Goal: Transaction & Acquisition: Purchase product/service

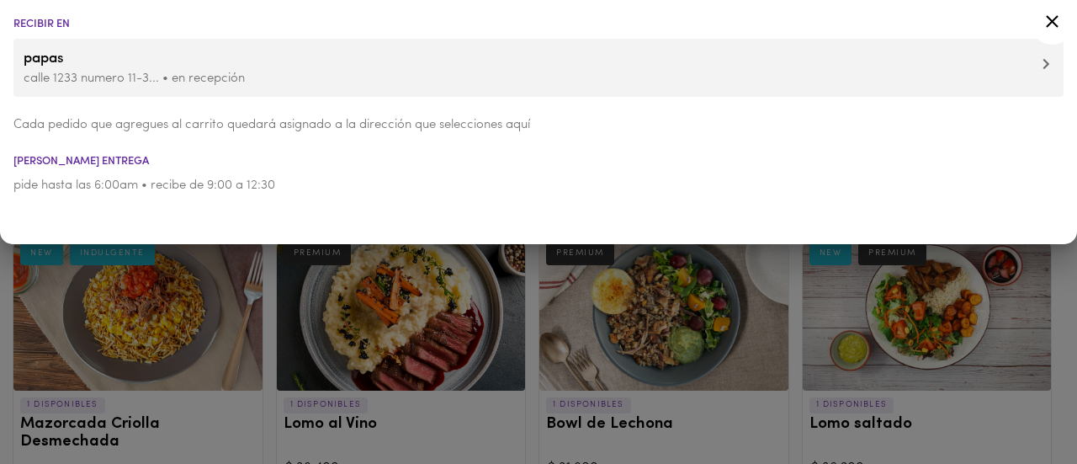
click at [1054, 22] on icon at bounding box center [1052, 21] width 21 height 21
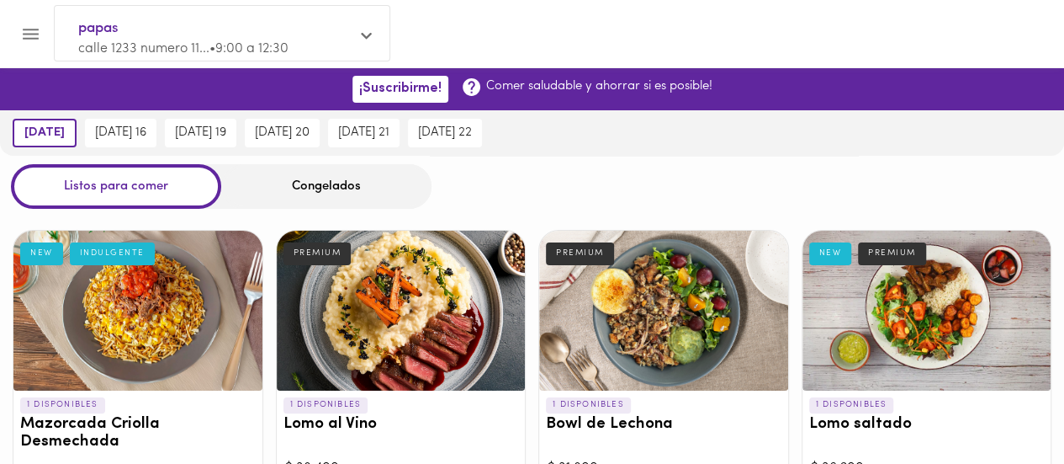
click at [143, 47] on span "calle 1233 numero 11... • 9:00 a 12:30" at bounding box center [183, 48] width 210 height 13
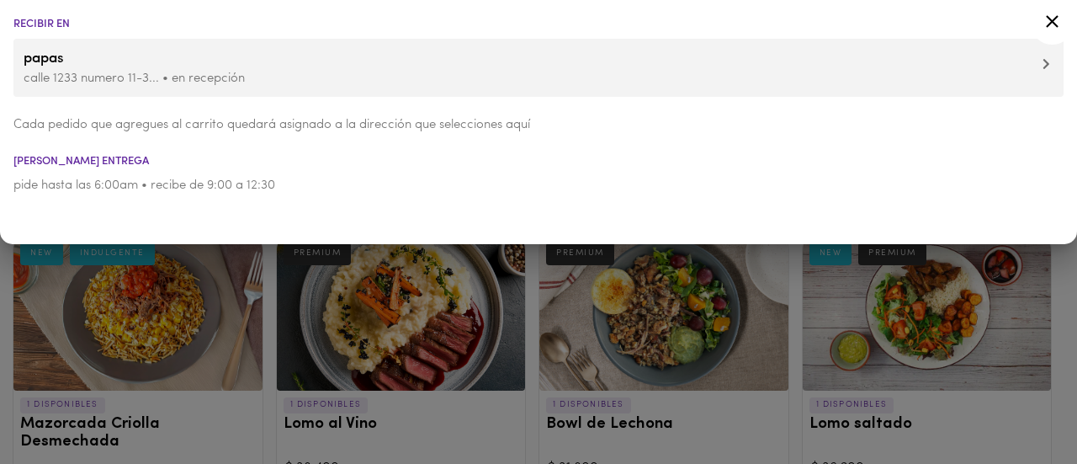
click at [1040, 70] on p "calle 1233 numero 11-3... • en recepción" at bounding box center [539, 79] width 1030 height 18
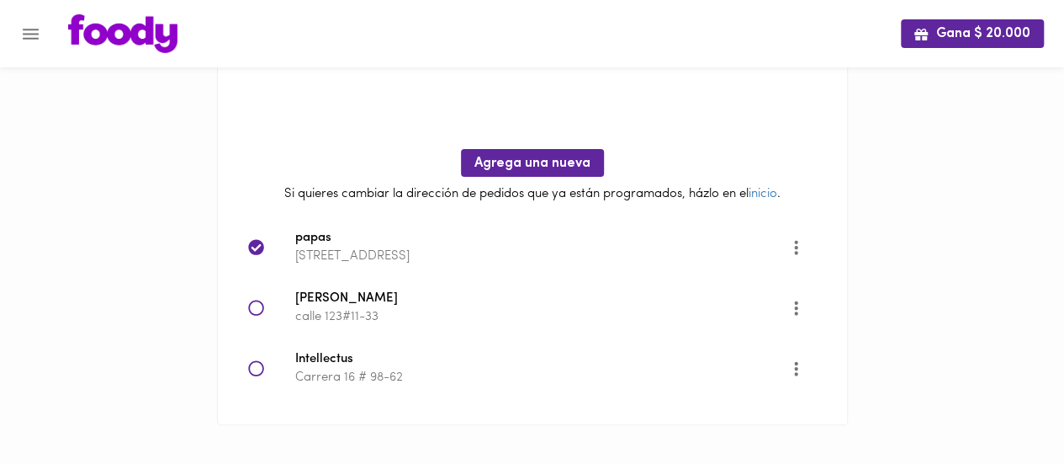
scroll to position [157, 0]
click at [254, 366] on icon at bounding box center [256, 366] width 17 height 17
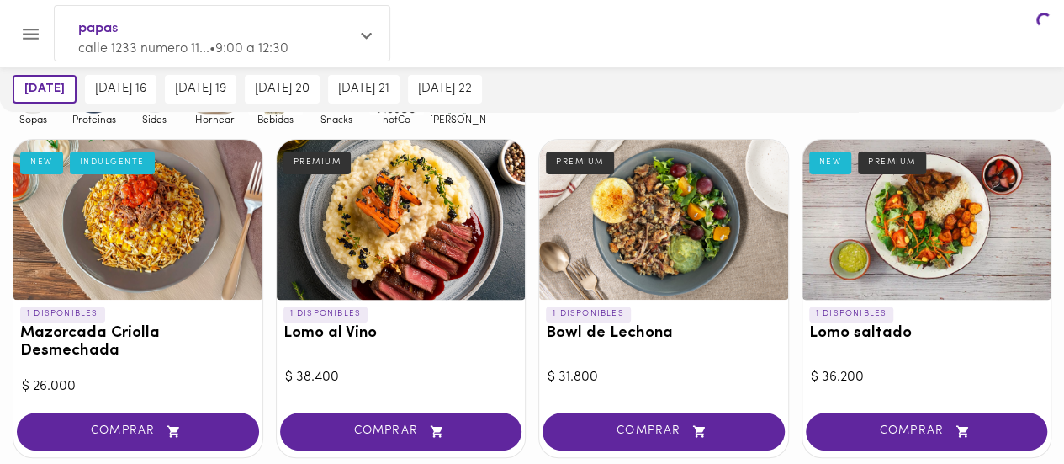
click at [254, 300] on div at bounding box center [137, 220] width 249 height 160
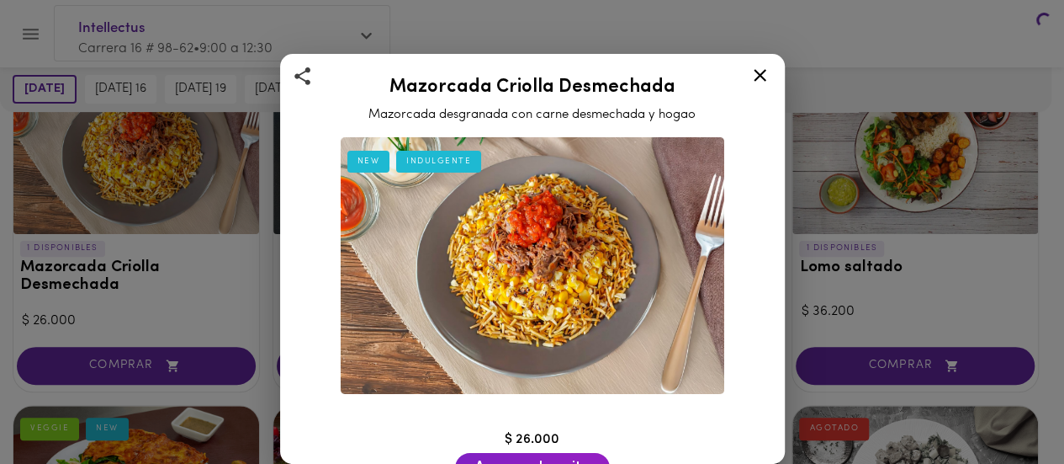
click at [254, 366] on div at bounding box center [532, 232] width 1064 height 464
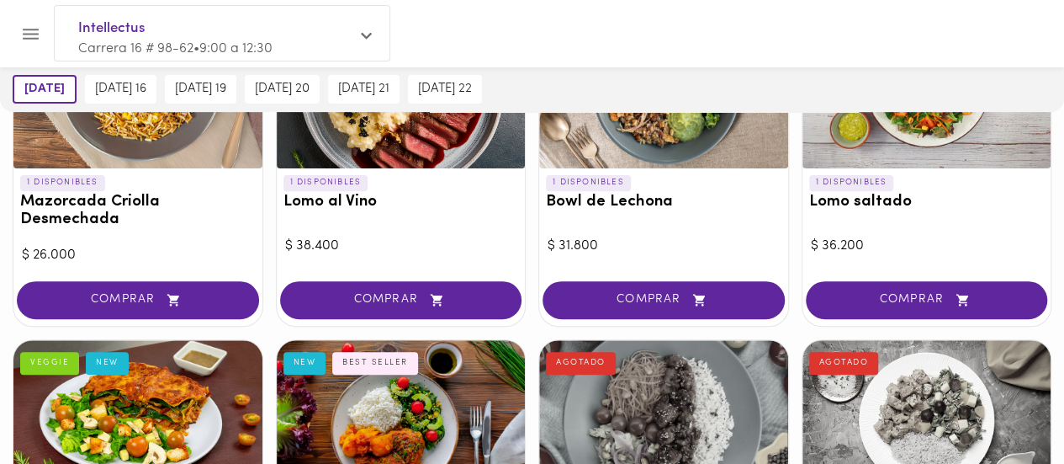
scroll to position [236, 0]
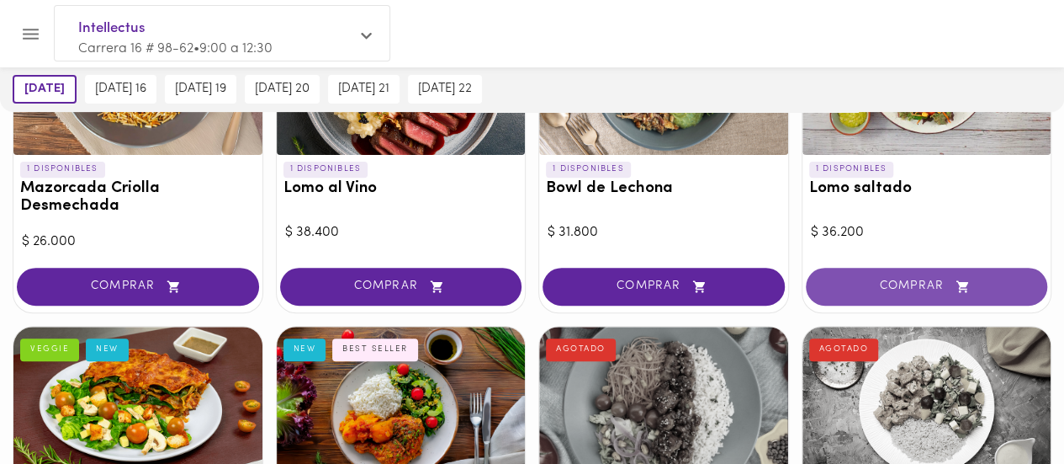
click at [886, 294] on button "COMPRAR" at bounding box center [927, 287] width 242 height 38
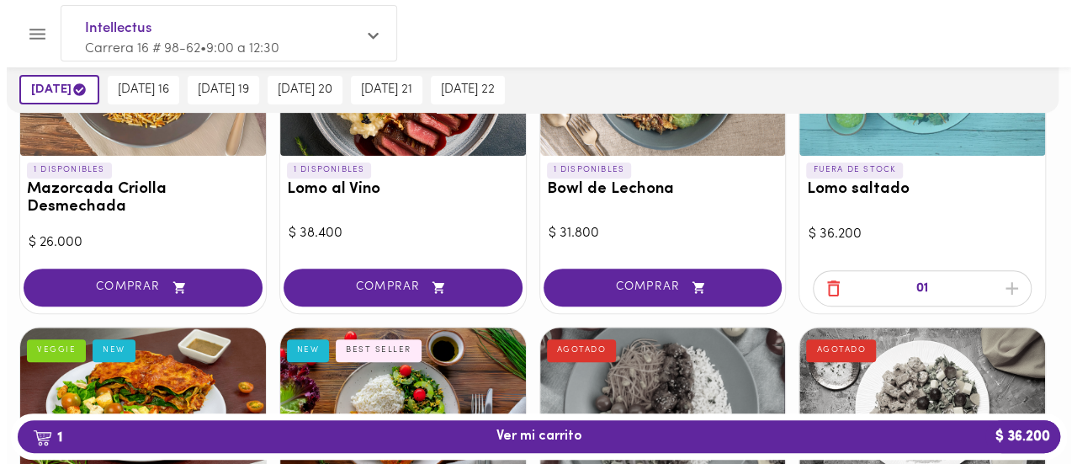
scroll to position [236, 0]
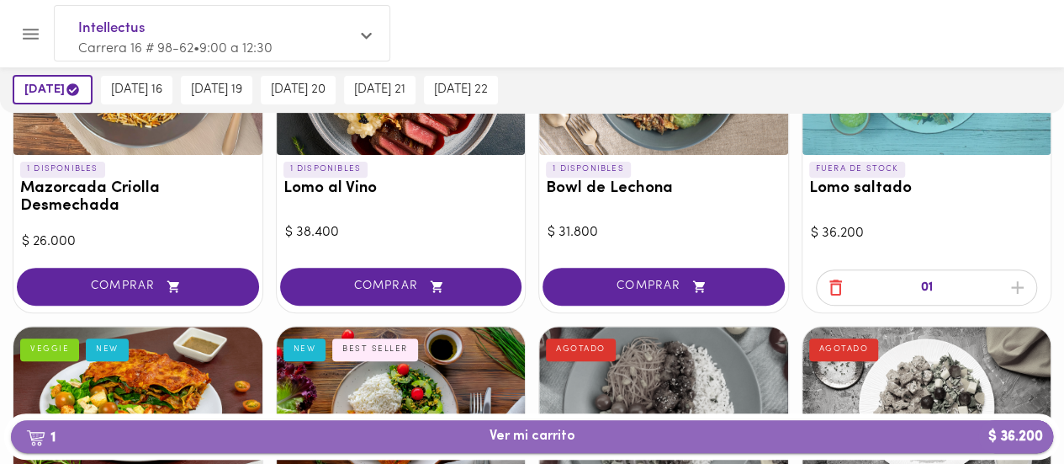
click at [576, 437] on span "1 Ver mi carrito $ 36.200" at bounding box center [532, 436] width 1016 height 16
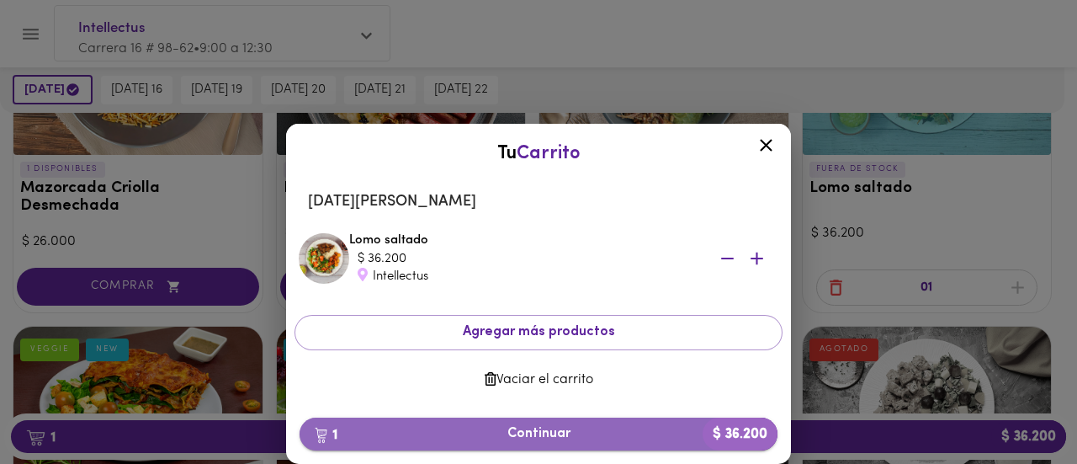
click at [593, 428] on span "1 Continuar $ 36.200" at bounding box center [538, 434] width 451 height 16
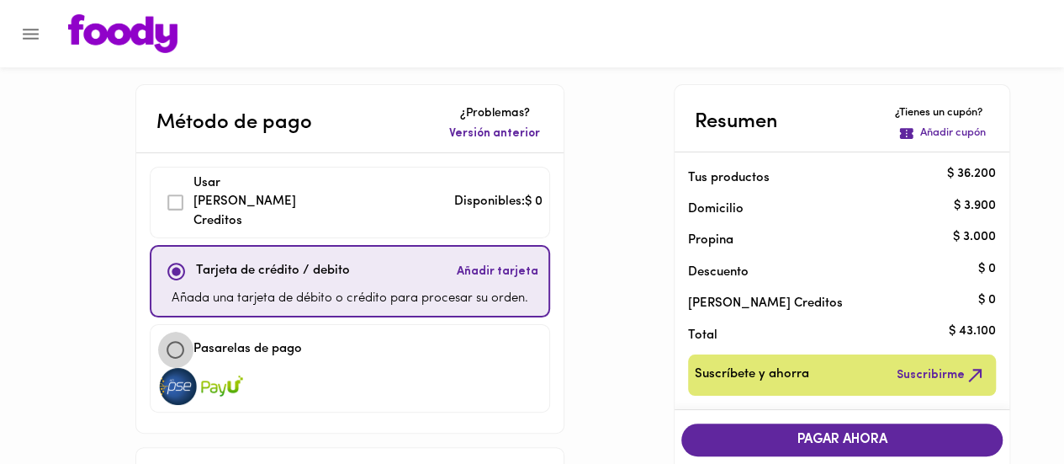
click at [177, 336] on input "checkbox" at bounding box center [175, 350] width 36 height 36
checkbox input "true"
checkbox input "false"
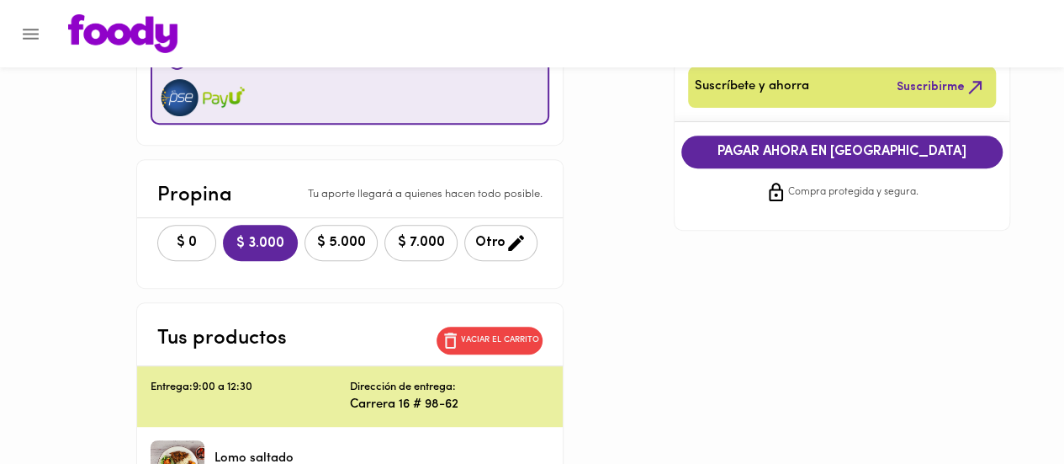
scroll to position [303, 0]
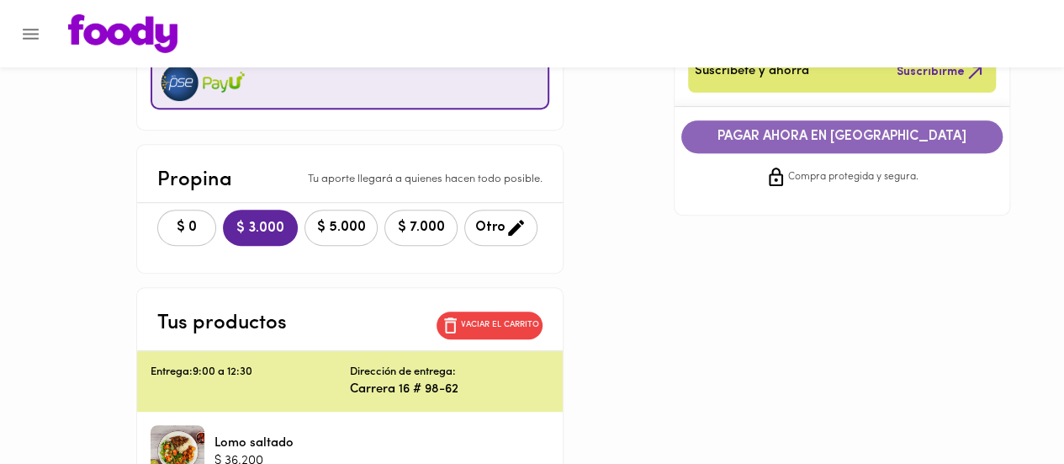
click at [866, 146] on button "PAGAR AHORA EN [GEOGRAPHIC_DATA]" at bounding box center [842, 136] width 321 height 33
